Goal: Task Accomplishment & Management: Use online tool/utility

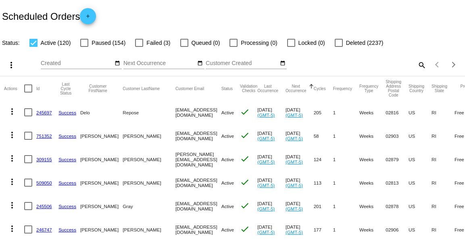
click at [140, 44] on div at bounding box center [139, 43] width 8 height 8
click at [139, 47] on input "Failed (3)" at bounding box center [139, 47] width 0 height 0
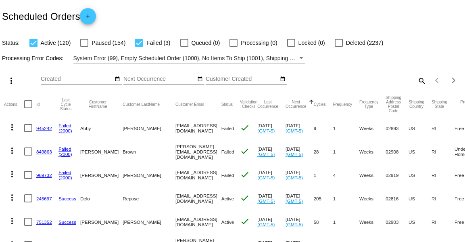
click at [142, 44] on div at bounding box center [139, 43] width 8 height 8
click at [139, 47] on input "Failed (3)" at bounding box center [139, 47] width 0 height 0
checkbox input "false"
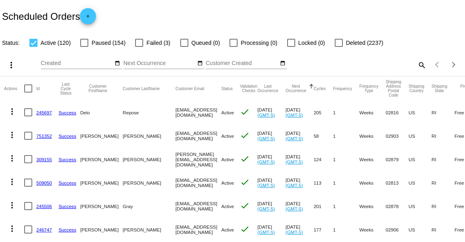
click at [200, 63] on mat-icon "date_range" at bounding box center [200, 63] width 6 height 6
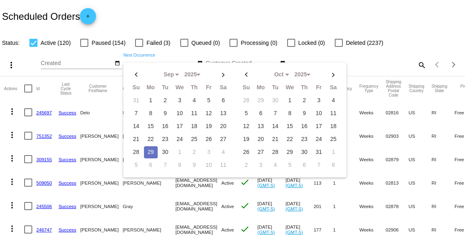
click at [148, 152] on td "29" at bounding box center [151, 152] width 14 height 12
click at [169, 150] on td "30" at bounding box center [166, 152] width 14 height 12
type input "09/29/2025 - 09/30/2025"
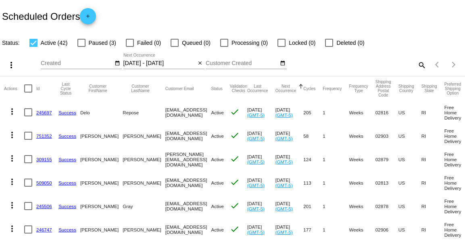
click at [29, 88] on div at bounding box center [28, 88] width 8 height 8
click at [28, 92] on input "checkbox" at bounding box center [28, 92] width 0 height 0
checkbox input "true"
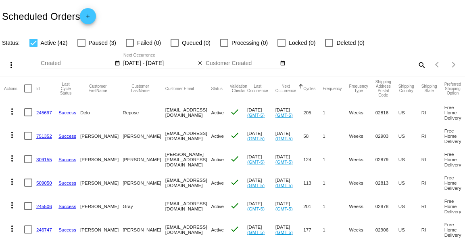
checkbox input "true"
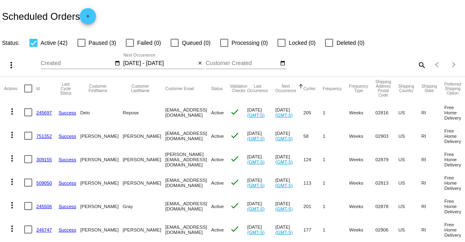
checkbox input "true"
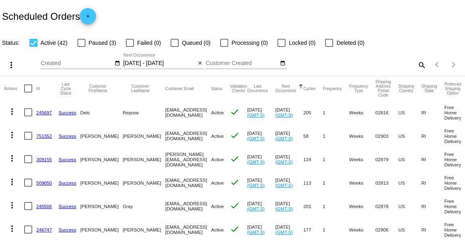
checkbox input "true"
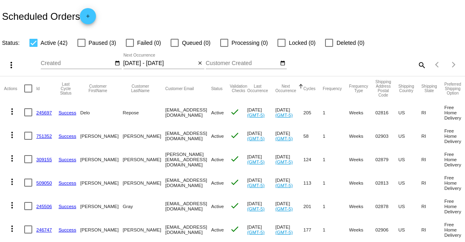
checkbox input "true"
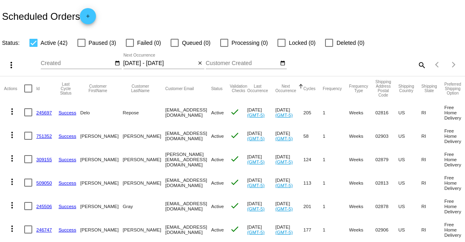
checkbox input "true"
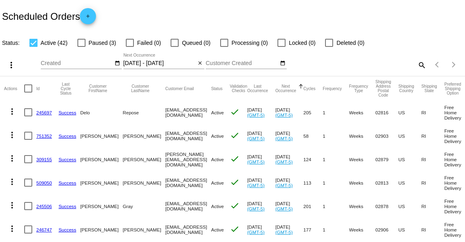
checkbox input "true"
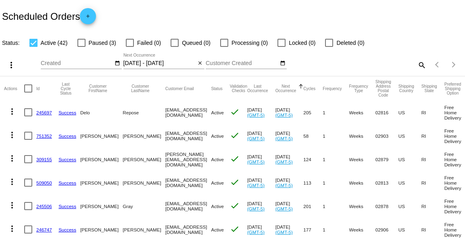
checkbox input "true"
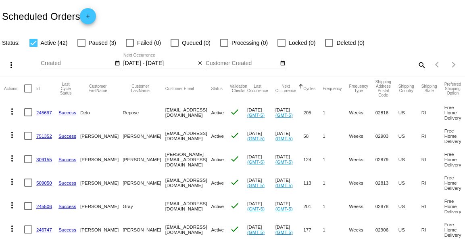
checkbox input "true"
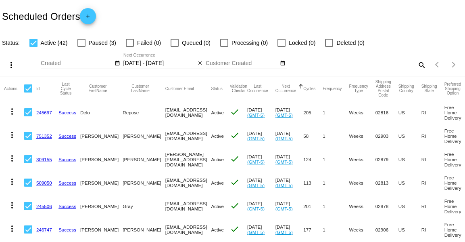
click at [12, 65] on mat-icon "more_vert" at bounding box center [11, 65] width 10 height 10
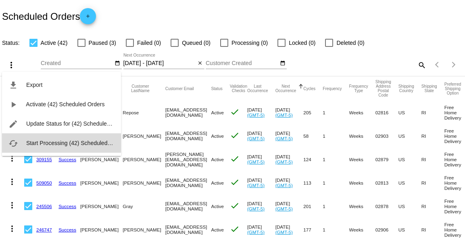
click at [42, 142] on span "Start Processing (42) Scheduled Orders" at bounding box center [76, 143] width 100 height 6
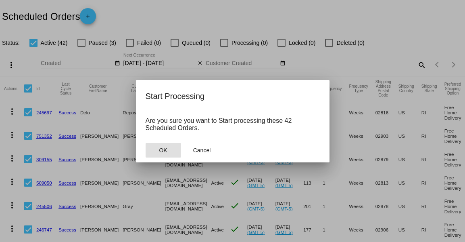
click at [174, 152] on button "OK" at bounding box center [164, 150] width 36 height 15
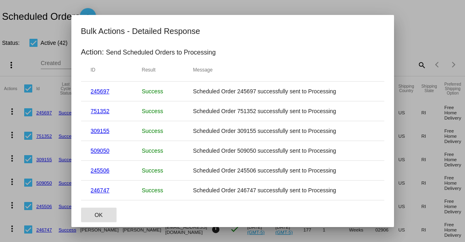
click at [99, 213] on span "OK" at bounding box center [98, 214] width 8 height 6
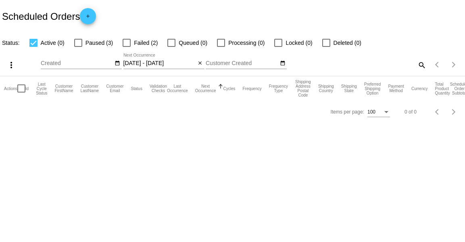
click at [129, 46] on div at bounding box center [127, 43] width 8 height 8
click at [127, 47] on input "Failed (2)" at bounding box center [126, 47] width 0 height 0
checkbox input "true"
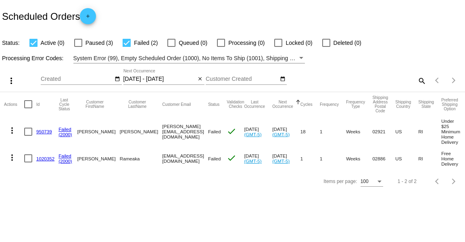
click at [11, 132] on mat-icon "more_vert" at bounding box center [12, 130] width 10 height 10
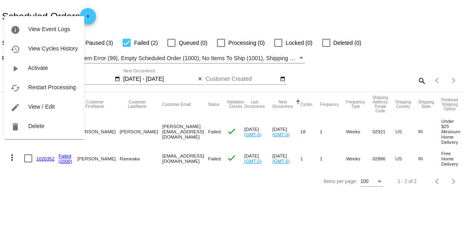
click at [201, 15] on div at bounding box center [232, 121] width 465 height 242
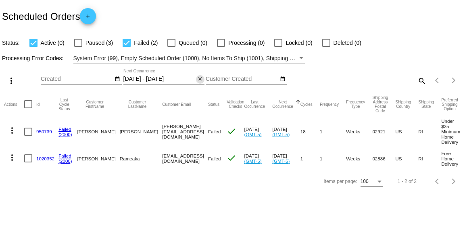
click at [199, 77] on mat-icon "close" at bounding box center [200, 79] width 6 height 6
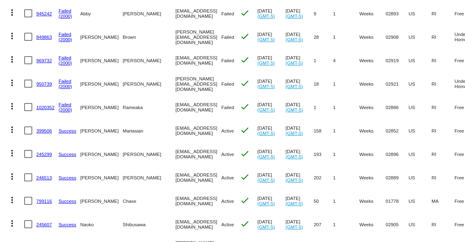
scroll to position [115, 0]
